Goal: Task Accomplishment & Management: Manage account settings

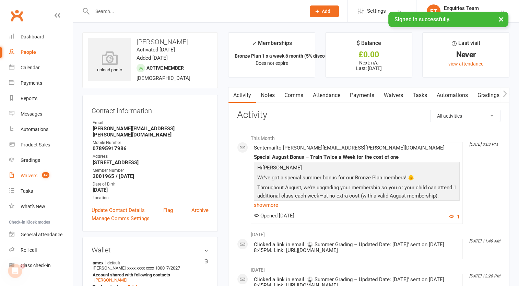
click at [34, 176] on div "Waivers" at bounding box center [29, 175] width 17 height 5
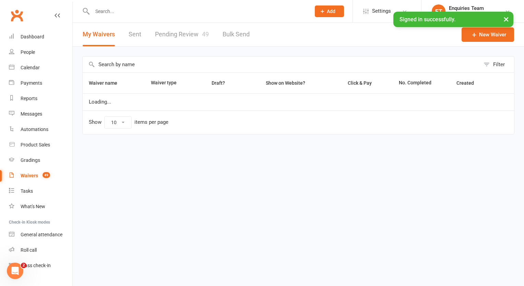
select select "100"
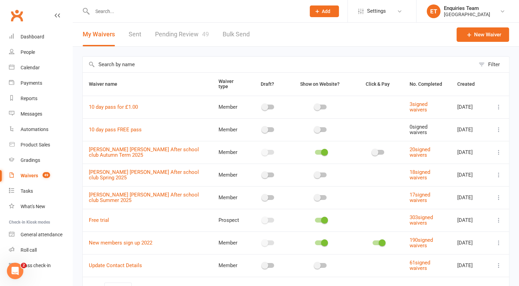
click at [188, 35] on link "Pending Review 49" at bounding box center [182, 35] width 54 height 24
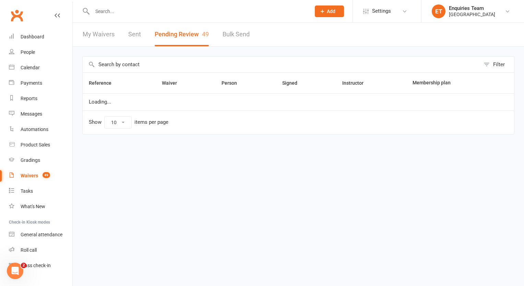
select select "50"
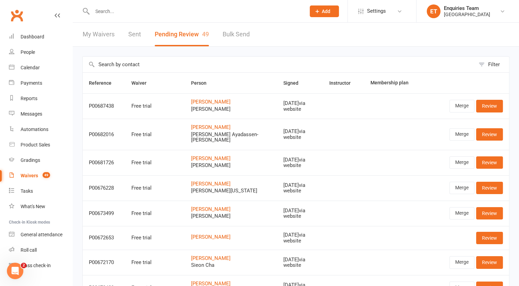
click at [114, 14] on input "text" at bounding box center [195, 12] width 211 height 10
click at [28, 64] on link "Calendar" at bounding box center [40, 67] width 63 height 15
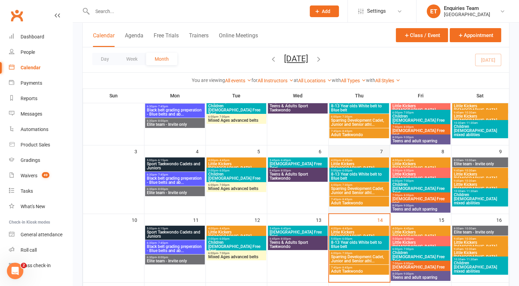
scroll to position [137, 0]
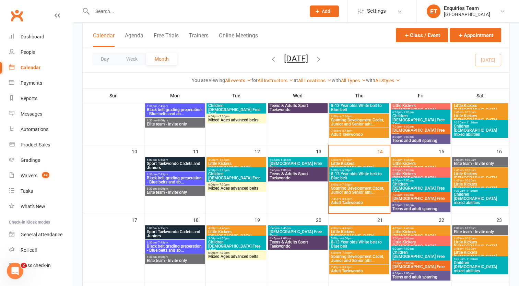
click at [343, 201] on span "Adult Taekwondo" at bounding box center [359, 203] width 57 height 4
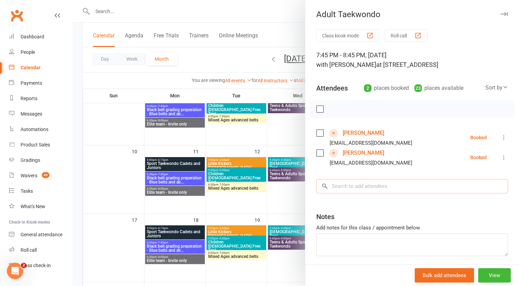
click at [335, 193] on input "search" at bounding box center [412, 186] width 192 height 14
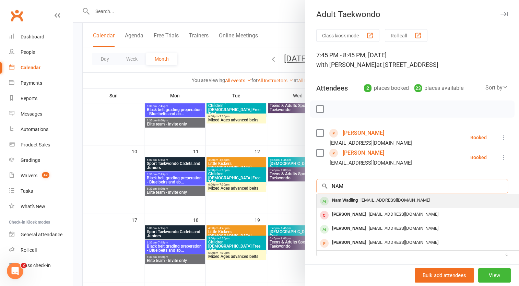
type input "NAM"
click at [370, 203] on span "[EMAIL_ADDRESS][DOMAIN_NAME]" at bounding box center [396, 200] width 70 height 5
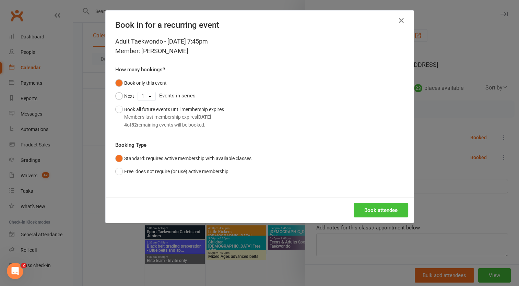
click at [384, 209] on button "Book attendee" at bounding box center [381, 210] width 55 height 14
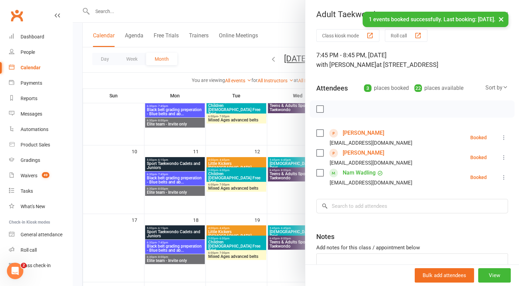
click at [354, 178] on link "Nam Wadling" at bounding box center [359, 172] width 33 height 11
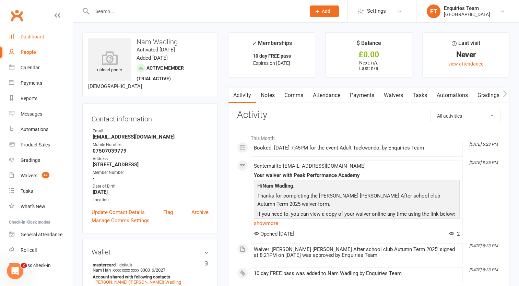
click at [34, 35] on div "Dashboard" at bounding box center [33, 36] width 24 height 5
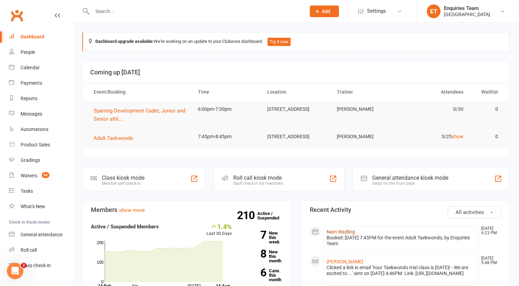
click at [344, 235] on link "Nam Wadling" at bounding box center [341, 231] width 28 height 5
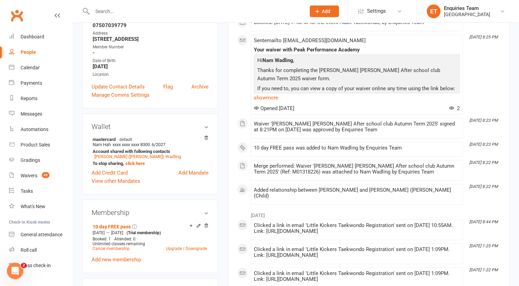
scroll to position [172, 0]
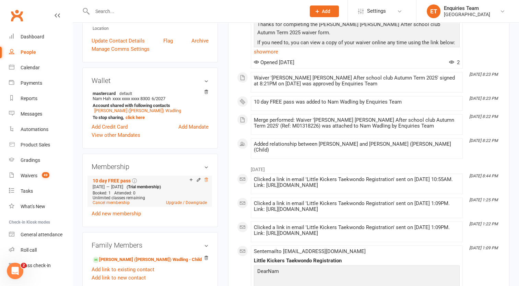
click at [206, 182] on icon at bounding box center [206, 179] width 5 height 5
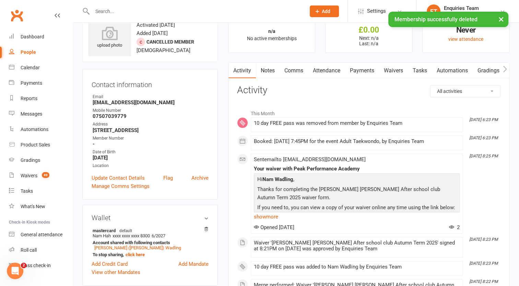
scroll to position [0, 0]
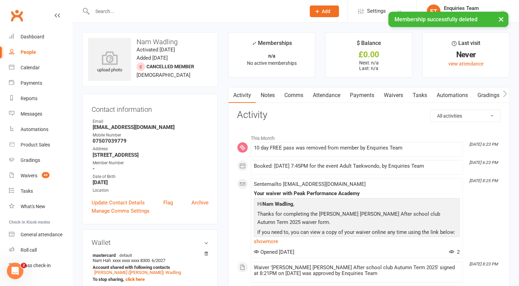
click at [360, 97] on link "Payments" at bounding box center [362, 95] width 34 height 16
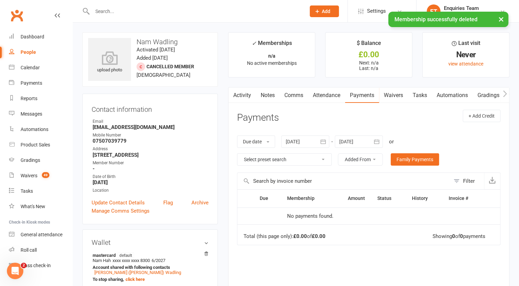
click at [240, 94] on link "Activity" at bounding box center [241, 95] width 27 height 16
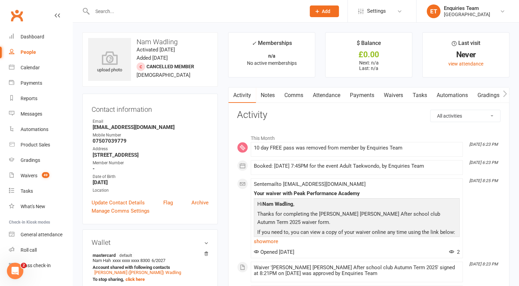
scroll to position [34, 0]
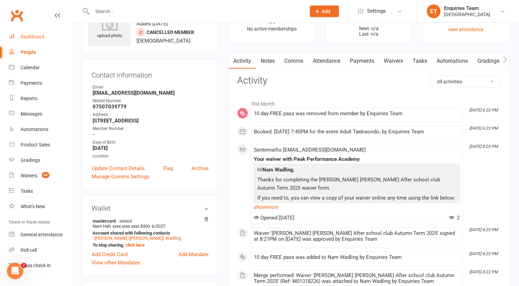
click at [40, 37] on div "Dashboard" at bounding box center [33, 36] width 24 height 5
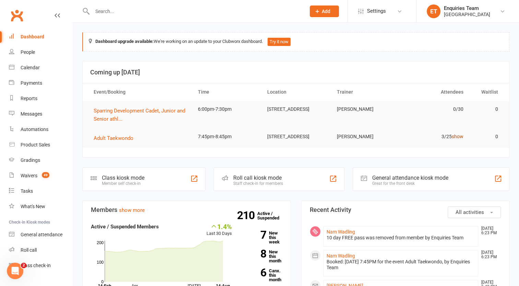
click at [455, 137] on link "show" at bounding box center [458, 136] width 12 height 5
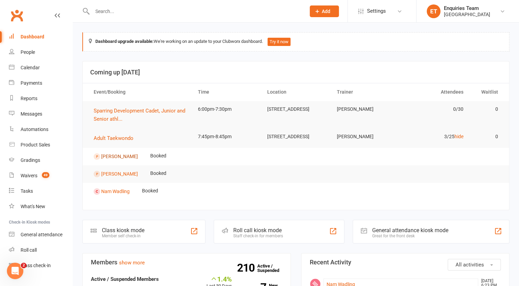
click at [112, 156] on link "[PERSON_NAME]" at bounding box center [119, 155] width 37 height 5
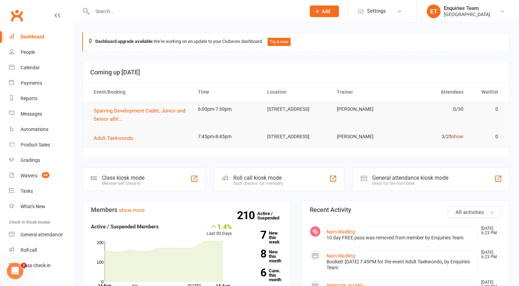
click at [459, 136] on link "show" at bounding box center [458, 136] width 12 height 5
